Goal: Transaction & Acquisition: Purchase product/service

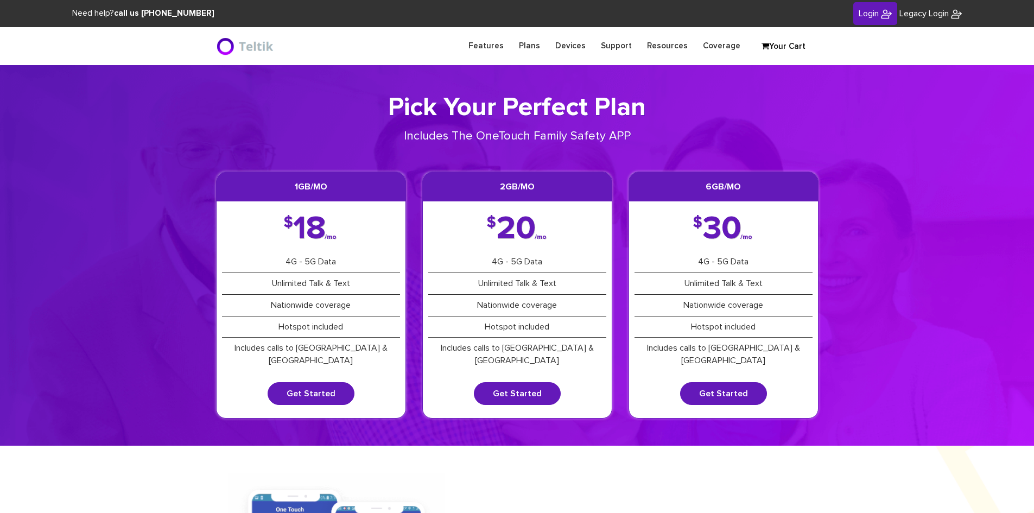
type input "esamuel@safetelecom.net"
click at [881, 12] on img at bounding box center [886, 14] width 11 height 11
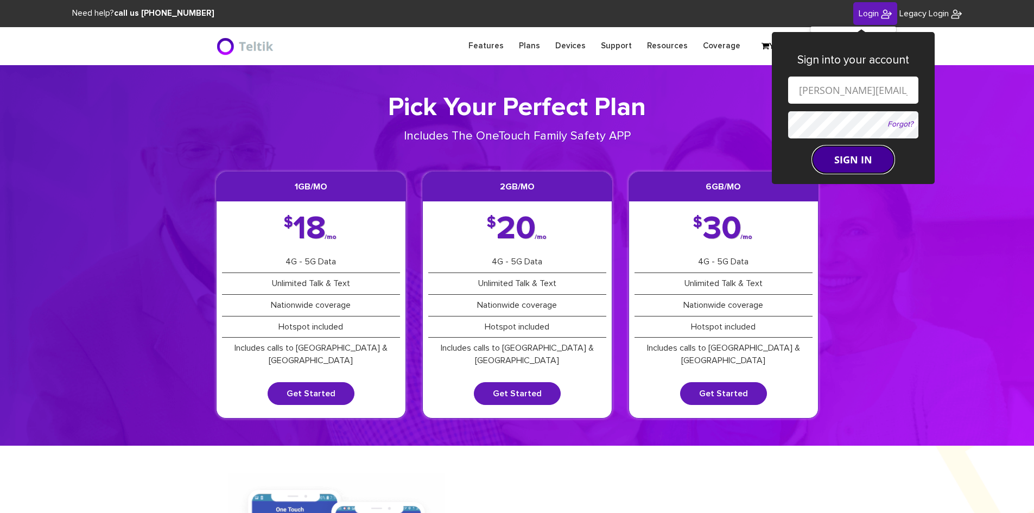
click at [825, 161] on button "SIGN IN" at bounding box center [853, 159] width 81 height 27
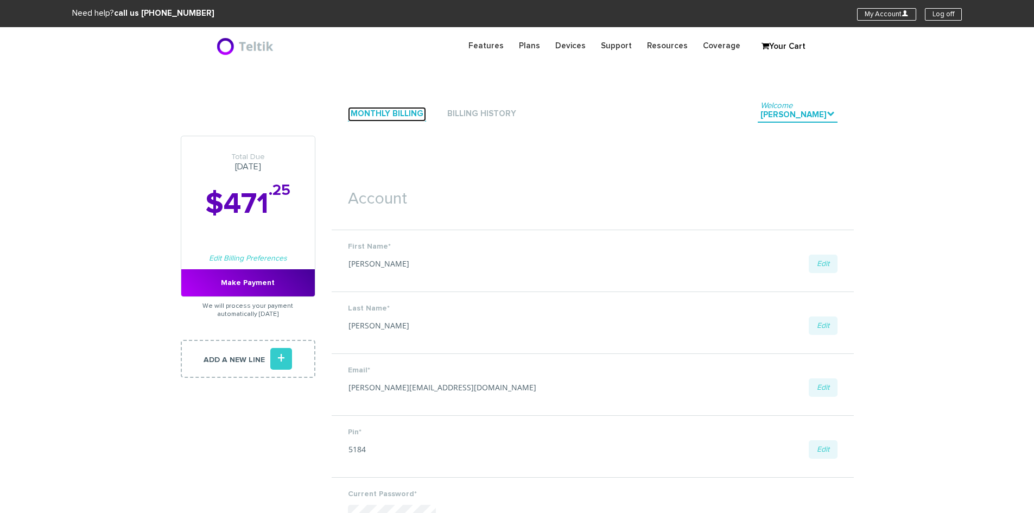
click at [399, 111] on link "Monthly Billing" at bounding box center [387, 114] width 78 height 15
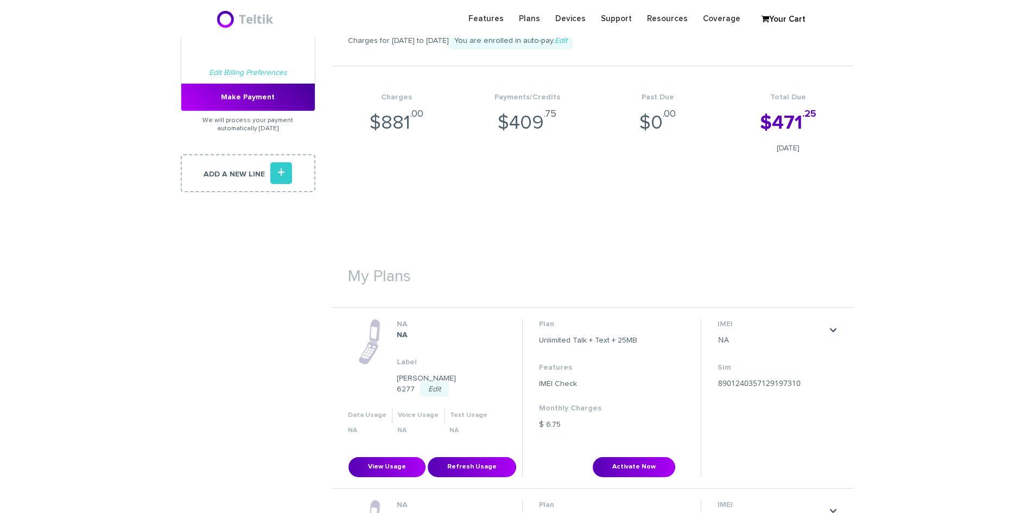
scroll to position [217, 0]
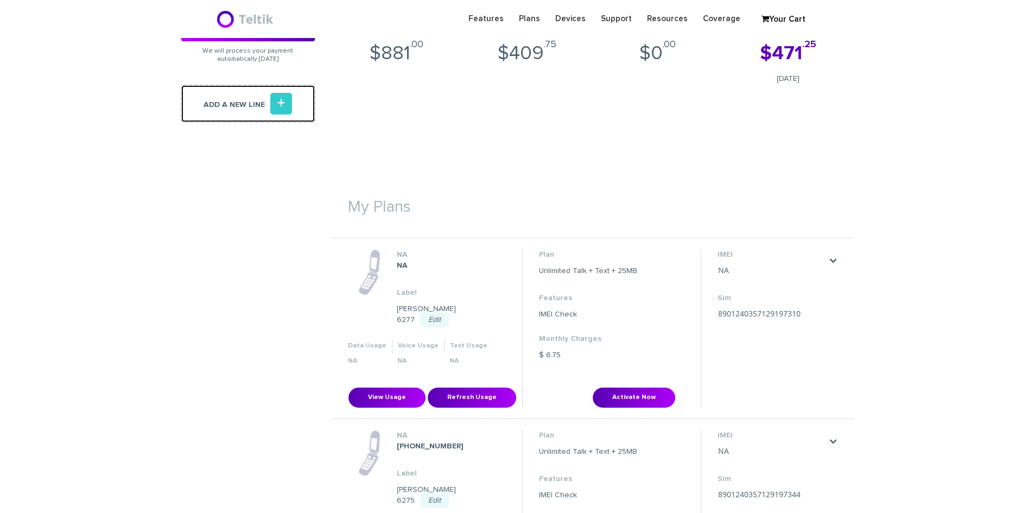
click at [279, 99] on icon "+" at bounding box center [281, 104] width 22 height 22
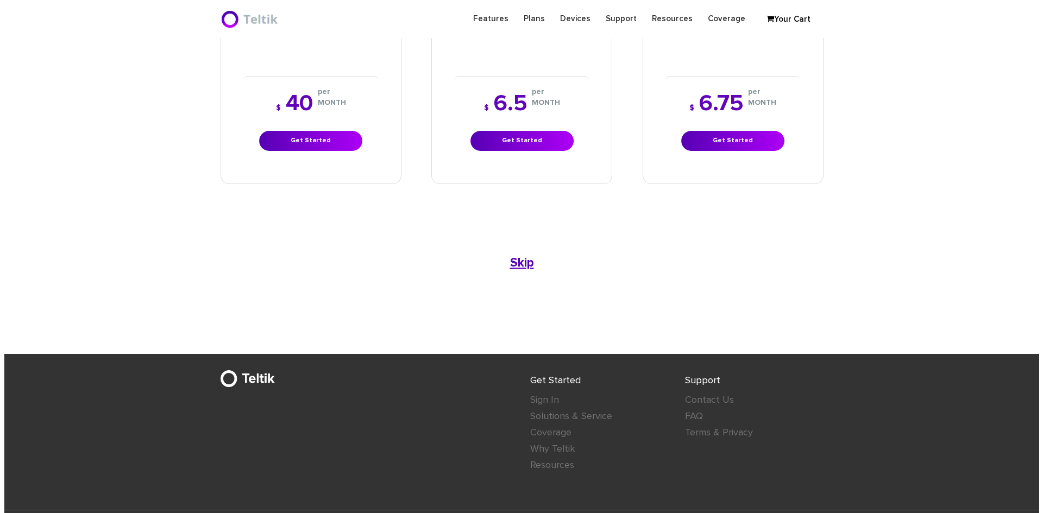
scroll to position [667, 0]
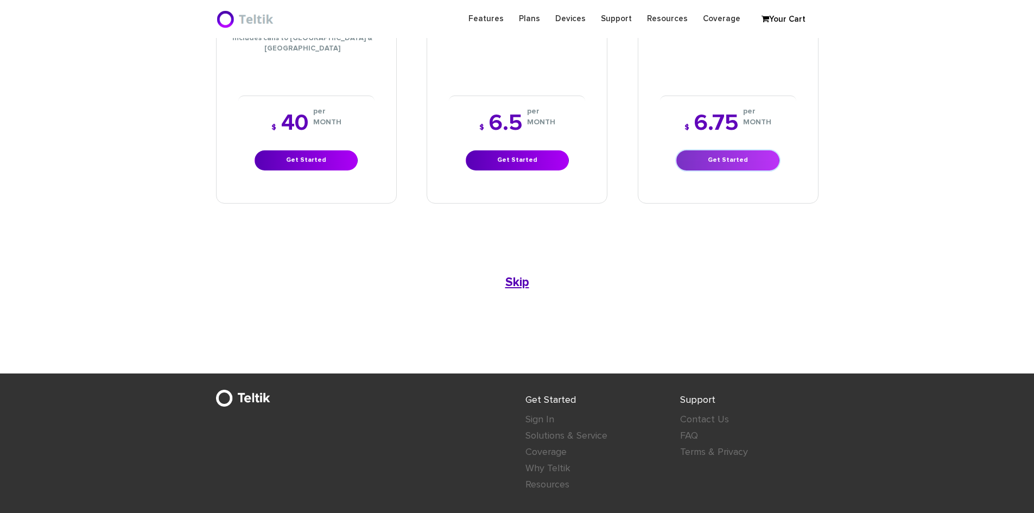
click at [708, 150] on link "Get Started" at bounding box center [728, 160] width 103 height 20
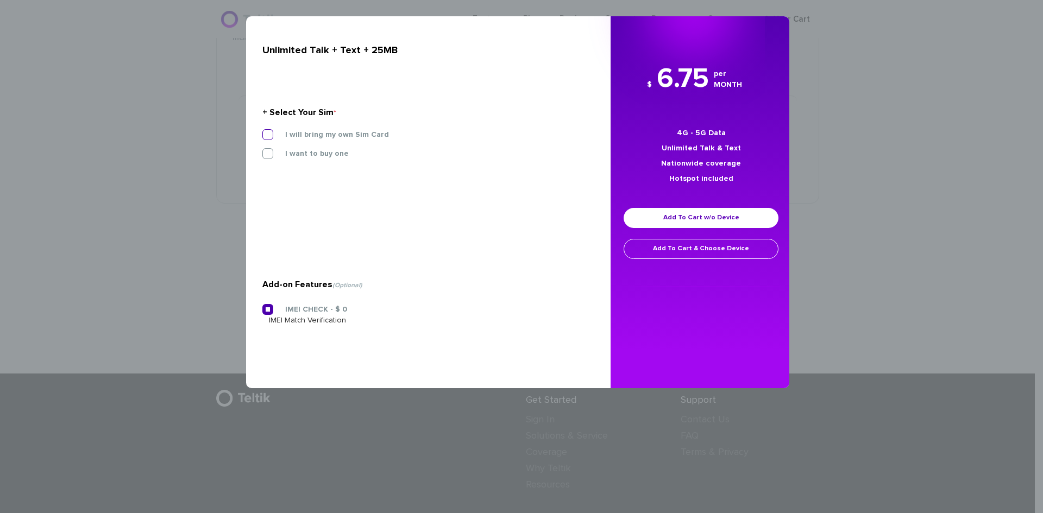
click at [269, 138] on label "I will bring my own Sim Card" at bounding box center [329, 135] width 120 height 10
click at [262, 131] on input "I will bring my own Sim Card" at bounding box center [262, 131] width 0 height 0
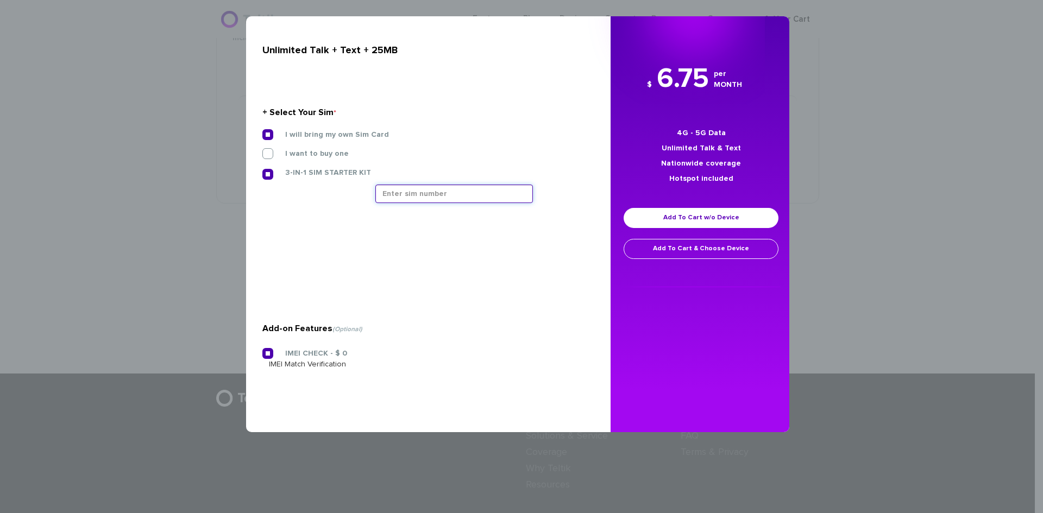
click at [435, 197] on input "text" at bounding box center [453, 194] width 157 height 18
type input "8901240357129197302"
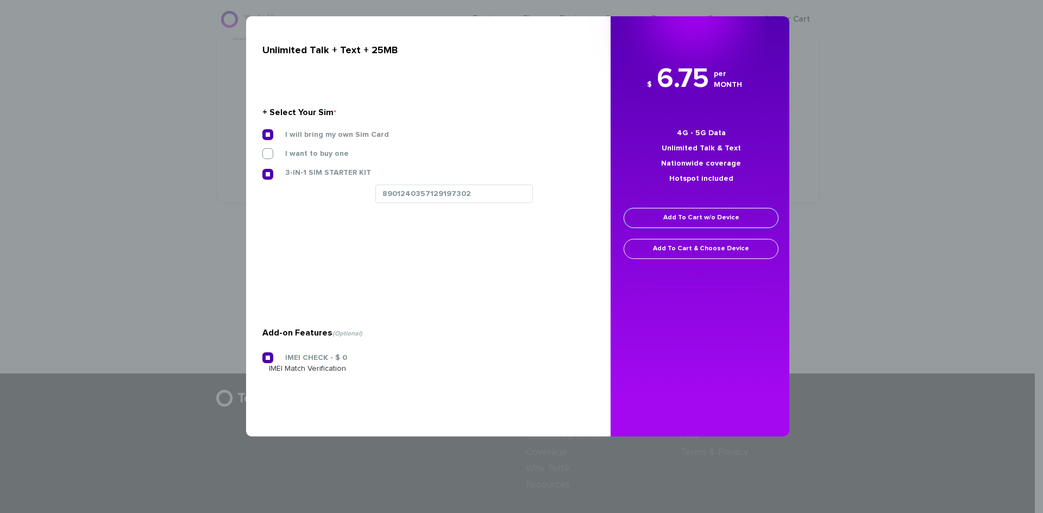
click at [697, 221] on link "Add To Cart w/o Device" at bounding box center [700, 218] width 155 height 20
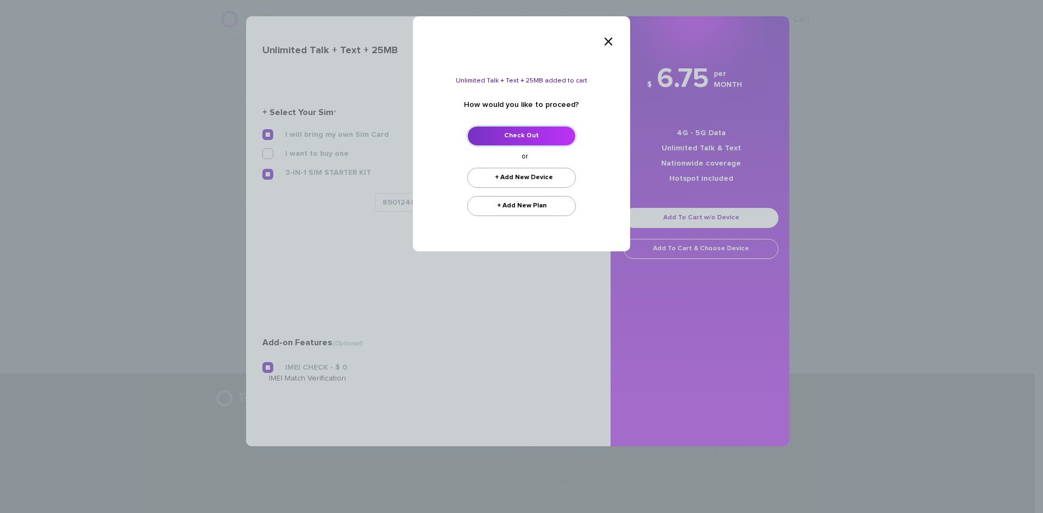
click at [500, 129] on link "Check Out" at bounding box center [521, 136] width 109 height 20
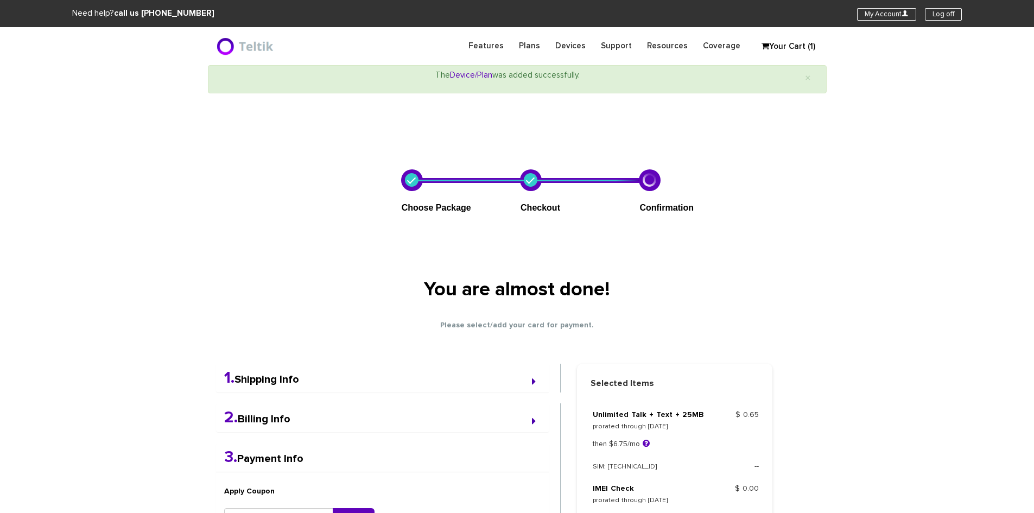
select select "NY"
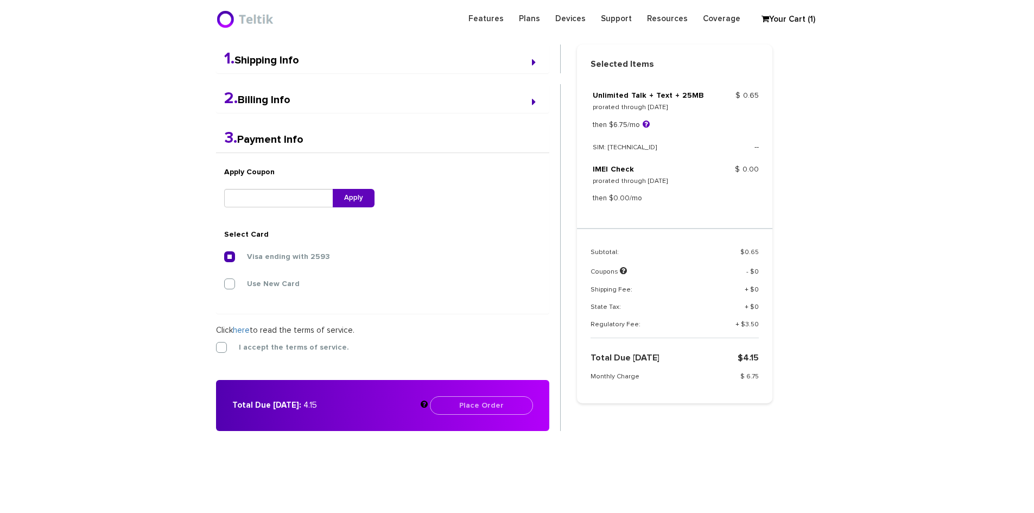
scroll to position [283, 0]
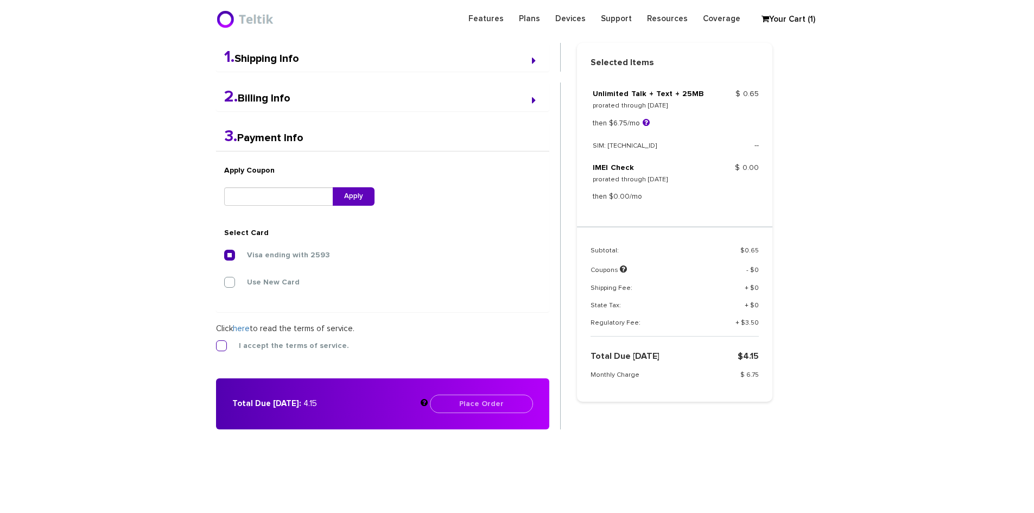
click at [223, 343] on label "I accept the terms of service." at bounding box center [286, 346] width 127 height 10
click at [216, 343] on input "I accept the terms of service." at bounding box center [216, 343] width 0 height 0
click at [503, 405] on button "Place Order" at bounding box center [481, 404] width 103 height 18
